Goal: Task Accomplishment & Management: Use online tool/utility

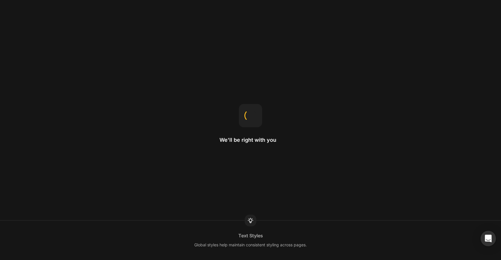
click at [488, 237] on icon "Open Intercom Messenger" at bounding box center [488, 238] width 7 height 8
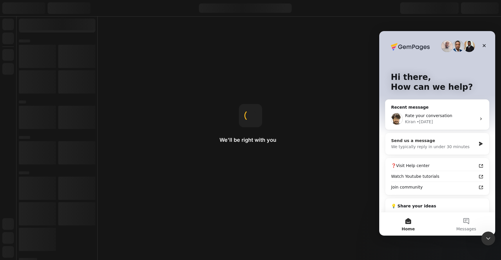
click at [454, 142] on div "Send us a message" at bounding box center [434, 141] width 85 height 6
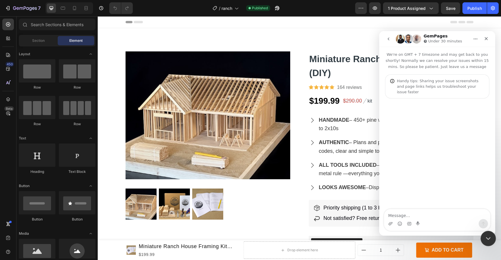
click at [494, 234] on div "Close Intercom Messenger" at bounding box center [488, 237] width 14 height 14
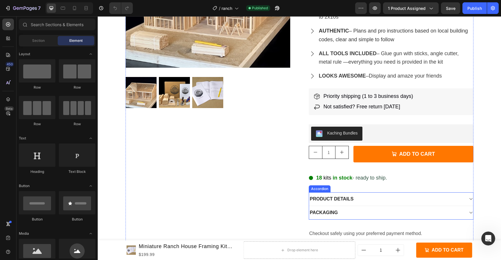
scroll to position [109, 0]
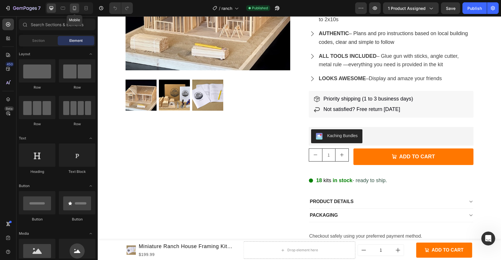
click at [78, 8] on div at bounding box center [74, 7] width 9 height 9
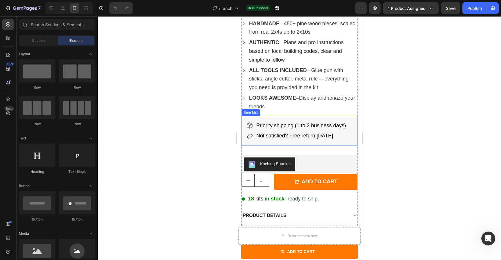
scroll to position [185, 0]
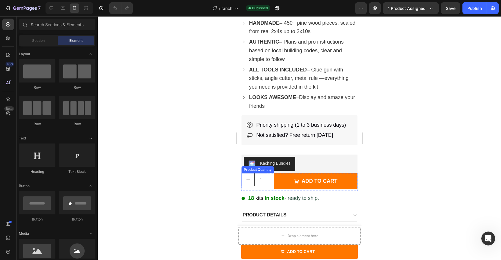
click at [265, 186] on input "1" at bounding box center [260, 179] width 13 height 12
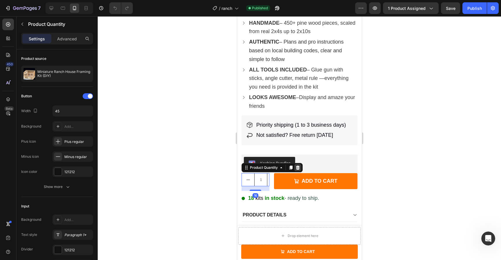
click at [299, 168] on icon at bounding box center [297, 167] width 5 height 5
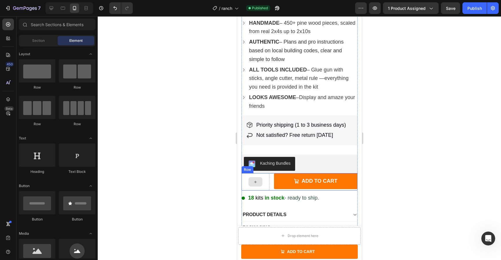
click at [264, 182] on div at bounding box center [255, 181] width 28 height 17
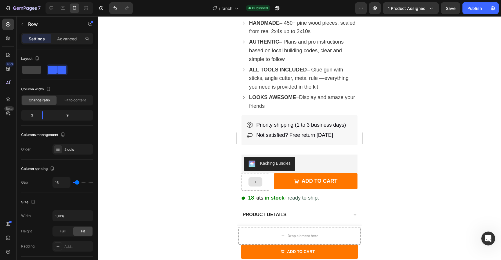
click at [260, 185] on div at bounding box center [255, 181] width 14 height 9
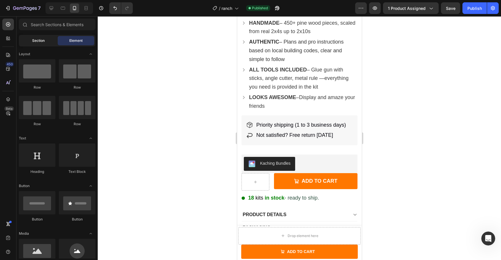
click at [49, 37] on div "Section" at bounding box center [38, 40] width 37 height 9
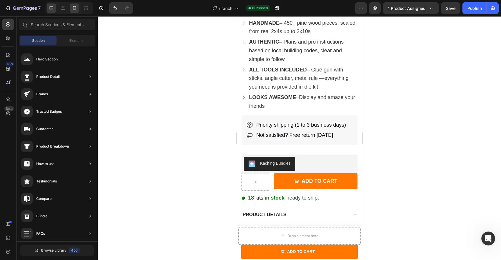
click at [53, 11] on div at bounding box center [51, 7] width 9 height 9
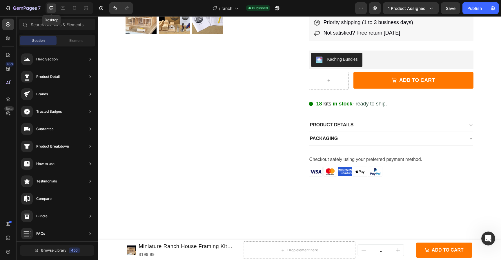
scroll to position [205, 0]
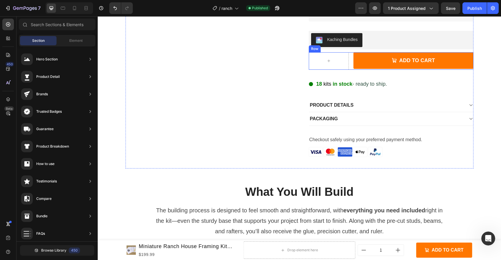
click at [350, 65] on div "ADD TO CART Add to Cart Row" at bounding box center [391, 60] width 165 height 17
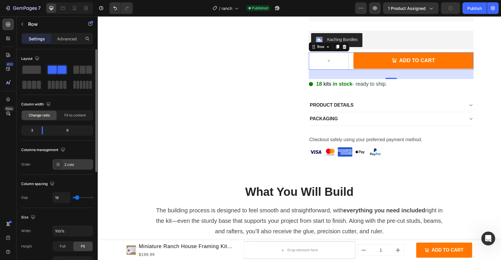
click at [86, 165] on div "2 cols" at bounding box center [77, 164] width 27 height 5
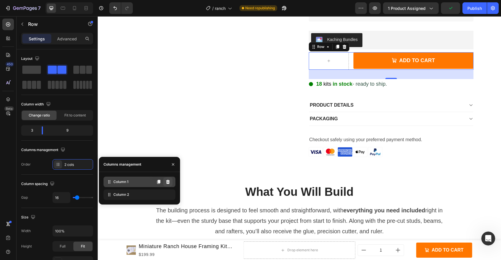
click at [170, 182] on icon at bounding box center [168, 181] width 5 height 5
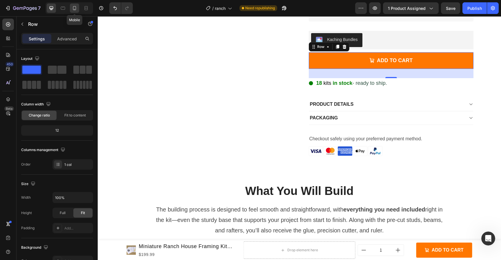
click at [75, 11] on icon at bounding box center [75, 8] width 6 height 6
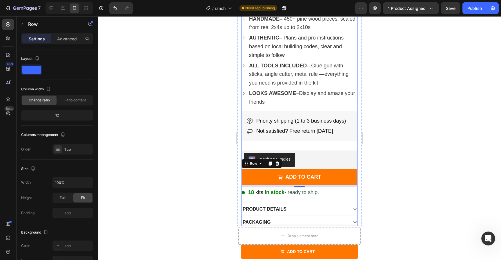
scroll to position [177, 0]
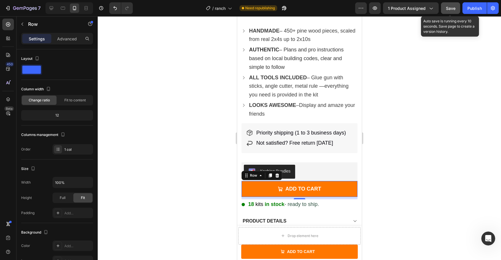
click at [451, 10] on div "Save" at bounding box center [451, 8] width 10 height 6
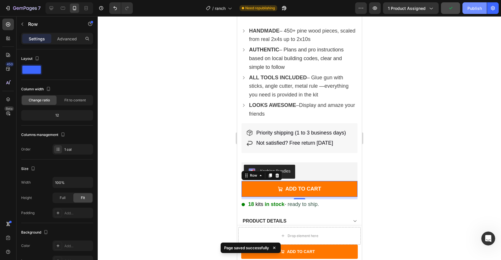
click at [475, 8] on div "Publish" at bounding box center [475, 8] width 15 height 6
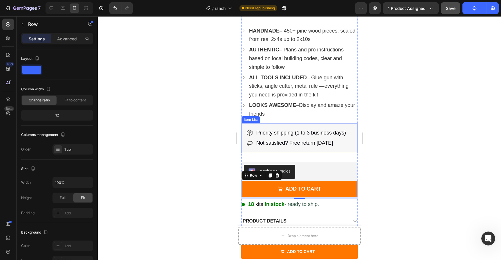
click at [270, 140] on span "Not satisfied? Free return within 30 days" at bounding box center [294, 143] width 77 height 6
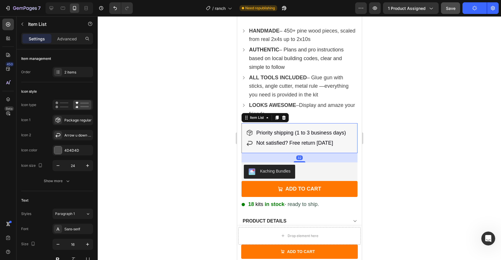
click at [270, 140] on span "Not satisfied? Free return within 30 days" at bounding box center [294, 143] width 77 height 6
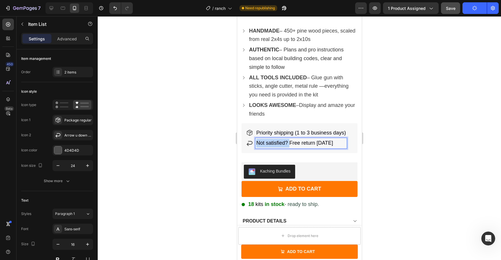
drag, startPoint x: 289, startPoint y: 137, endPoint x: 257, endPoint y: 136, distance: 31.7
click at [257, 140] on span "Not satisfied? Free return within 30 days" at bounding box center [294, 143] width 77 height 6
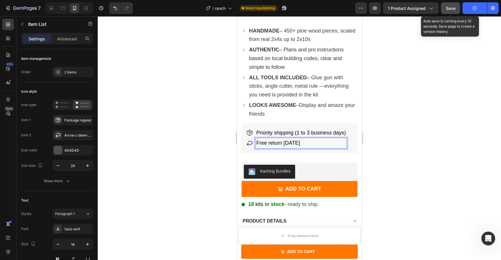
click at [445, 11] on button "Save" at bounding box center [450, 8] width 19 height 12
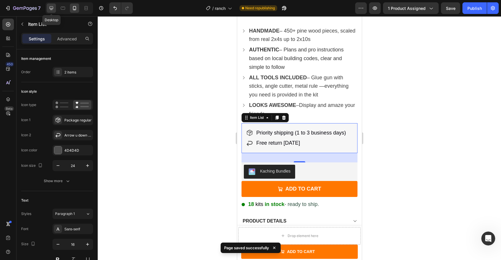
click at [53, 6] on icon at bounding box center [51, 8] width 6 height 6
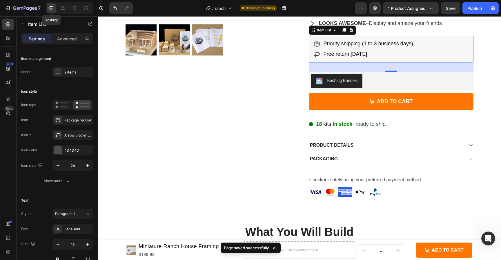
scroll to position [162, 0]
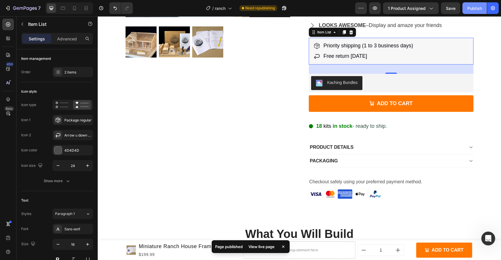
click at [476, 9] on div "Publish" at bounding box center [475, 8] width 15 height 6
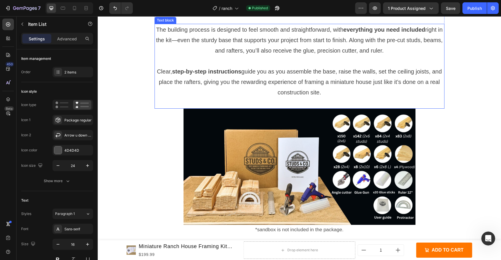
scroll to position [383, 0]
